Goal: Task Accomplishment & Management: Manage account settings

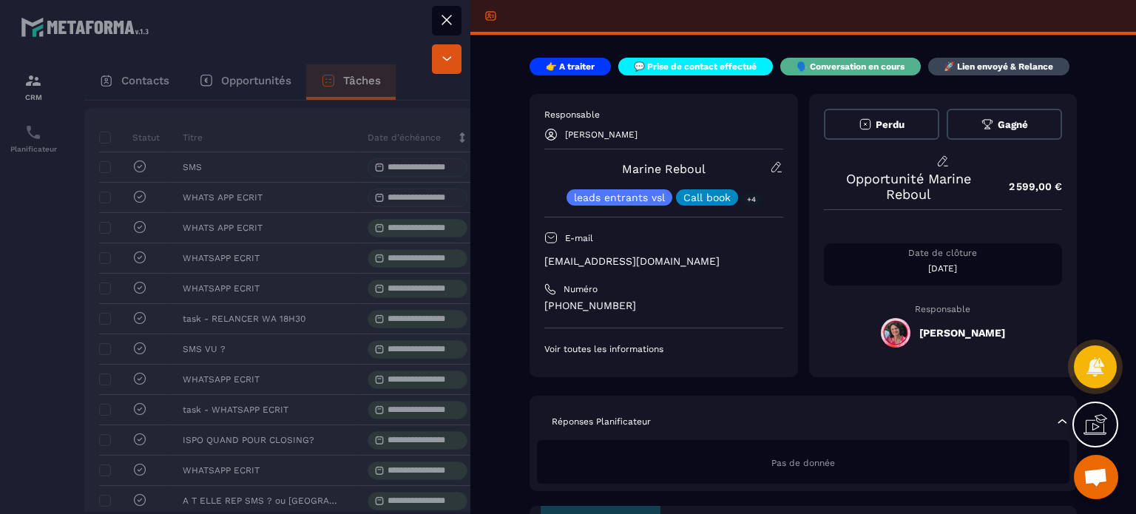
scroll to position [3838, 0]
click at [449, 18] on icon at bounding box center [447, 20] width 18 height 18
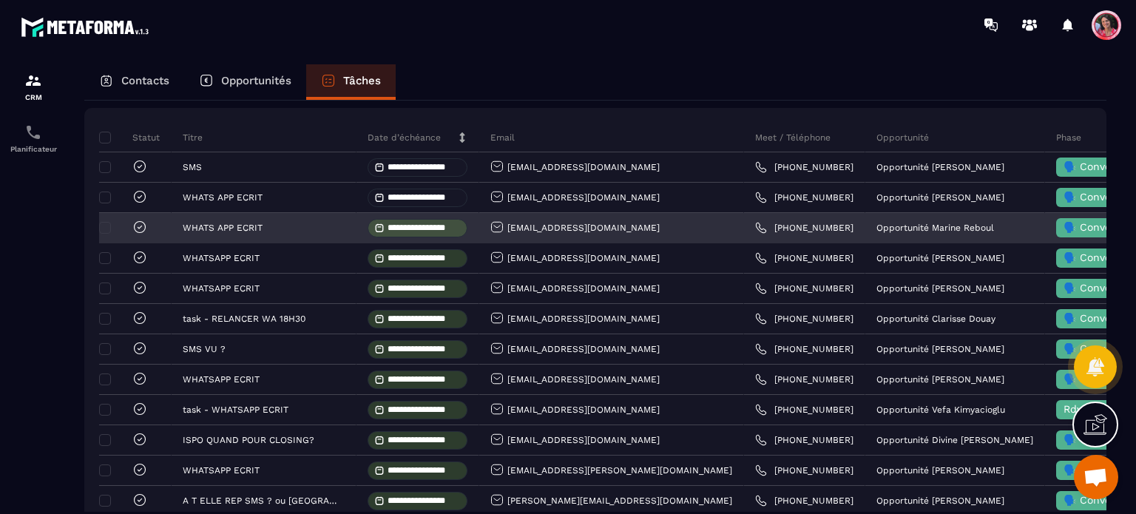
click at [401, 233] on input "**********" at bounding box center [424, 228] width 72 height 10
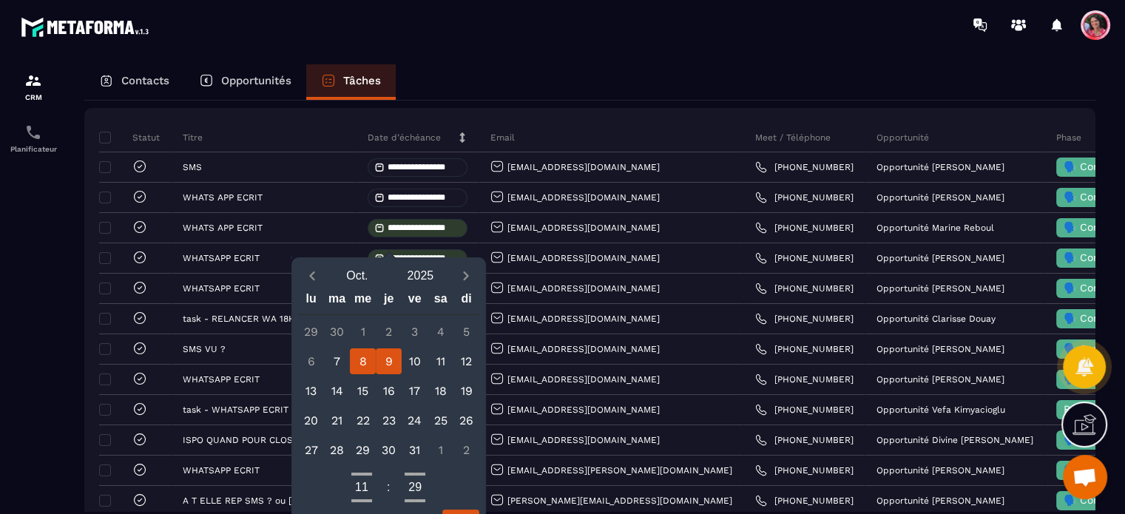
click at [385, 362] on div "9" at bounding box center [389, 361] width 26 height 26
click at [303, 277] on span "Previous month" at bounding box center [312, 275] width 18 height 18
click at [311, 266] on div "[DATE]" at bounding box center [388, 276] width 181 height 26
click at [308, 273] on icon "Previous month" at bounding box center [312, 276] width 15 height 15
click at [381, 368] on div "9" at bounding box center [389, 361] width 26 height 26
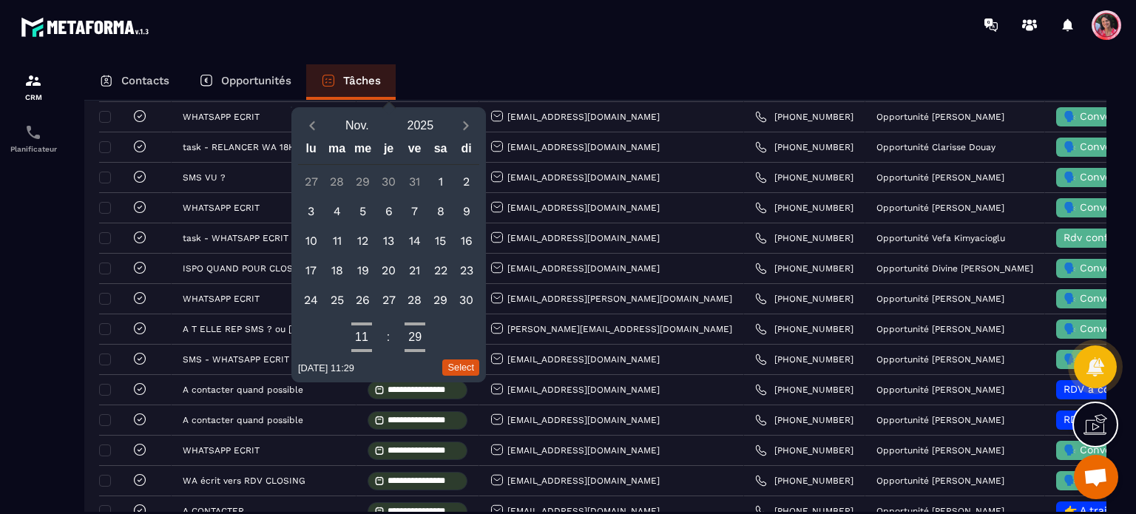
scroll to position [296, 0]
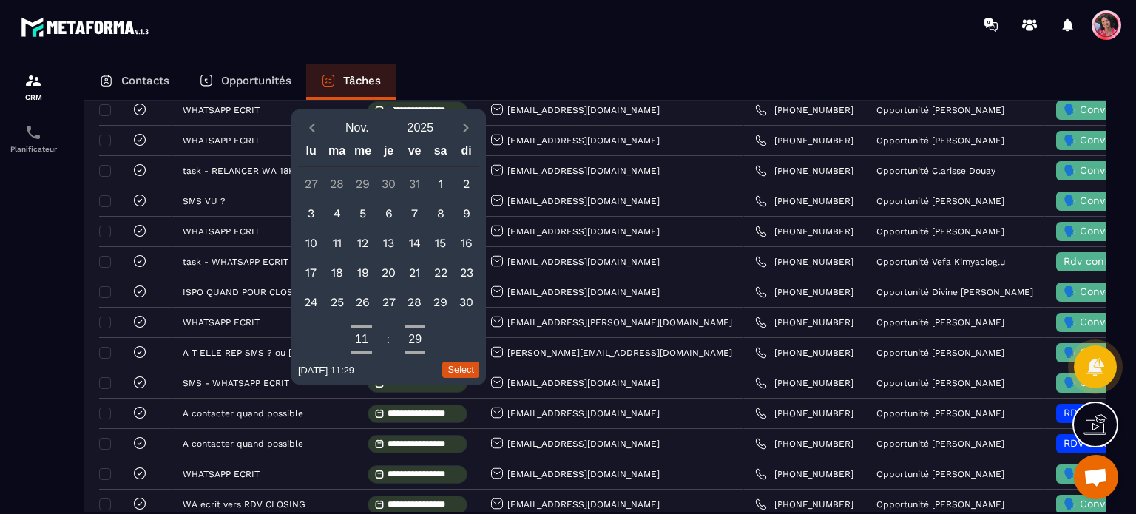
drag, startPoint x: 312, startPoint y: 126, endPoint x: 325, endPoint y: 141, distance: 19.4
click at [312, 126] on icon "Previous month" at bounding box center [312, 128] width 15 height 15
click at [465, 367] on button "Select" at bounding box center [460, 370] width 37 height 16
type input "**********"
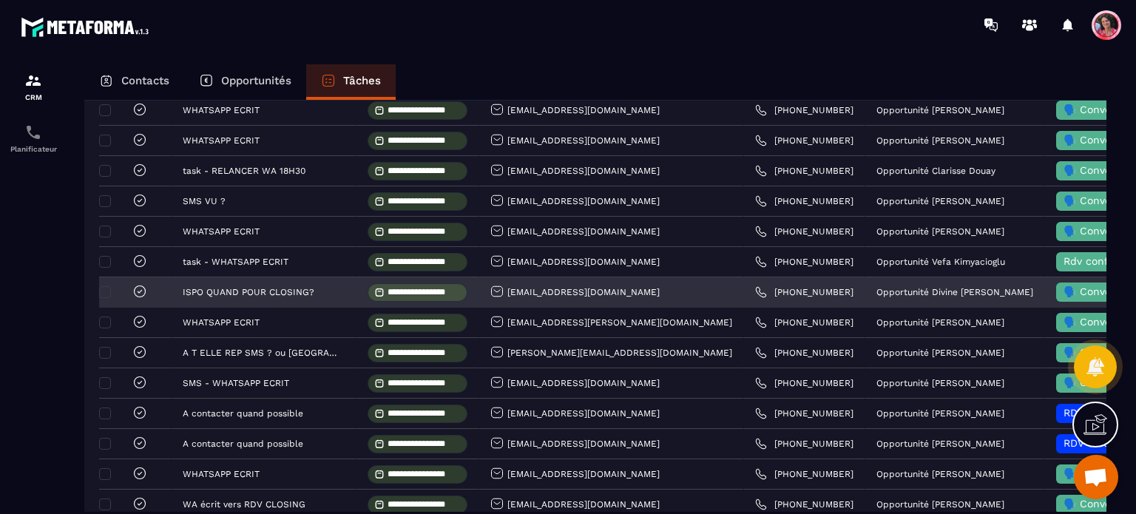
scroll to position [148, 0]
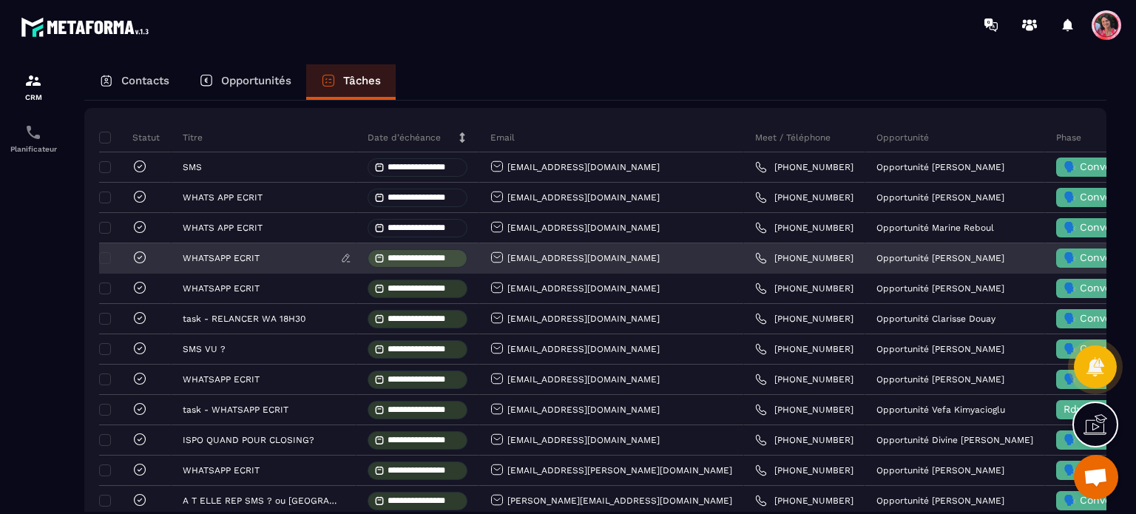
click at [210, 263] on p "WHATSAPP ECRIT" at bounding box center [221, 258] width 77 height 10
